Goal: Check status

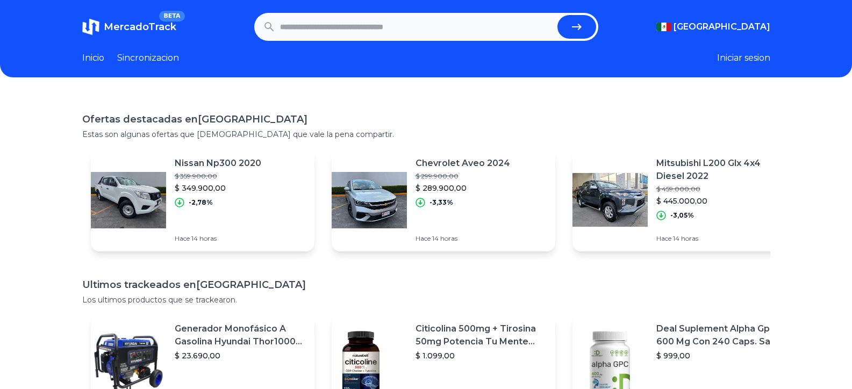
click at [340, 35] on input "text" at bounding box center [416, 27] width 273 height 24
paste input "**********"
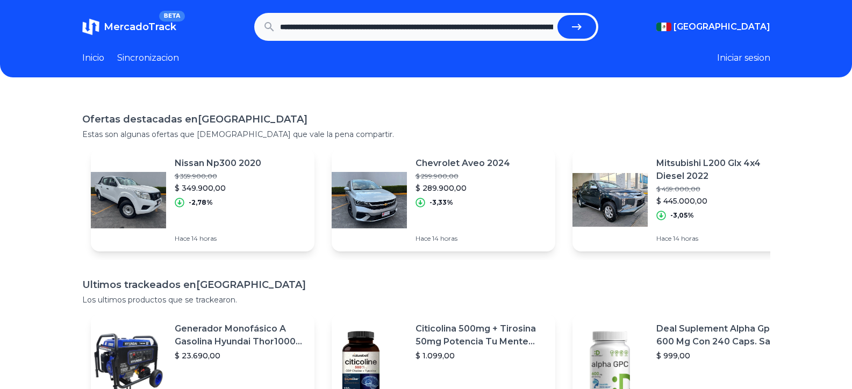
click at [583, 22] on icon "submit" at bounding box center [576, 26] width 13 height 13
type input "**********"
